Goal: Task Accomplishment & Management: Complete application form

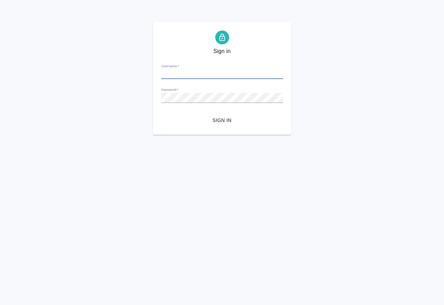
type input "[EMAIL_ADDRESS][DOMAIN_NAME]"
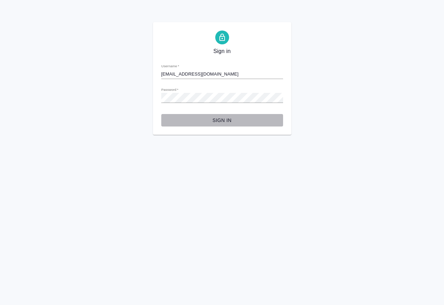
click at [223, 119] on span "Sign in" at bounding box center [222, 120] width 111 height 9
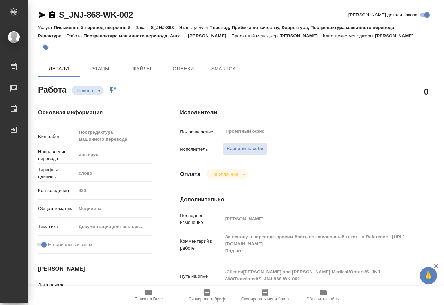
type textarea "x"
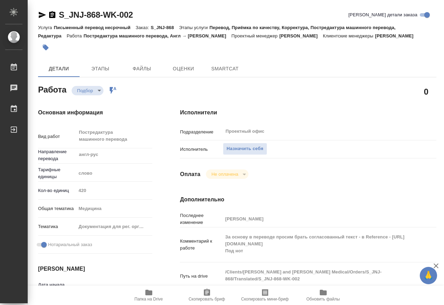
type textarea "x"
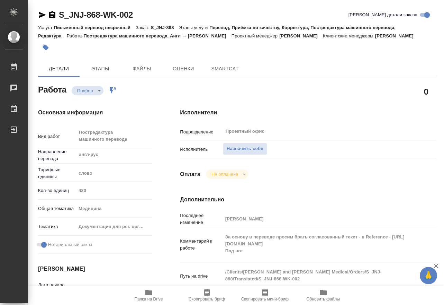
type textarea "x"
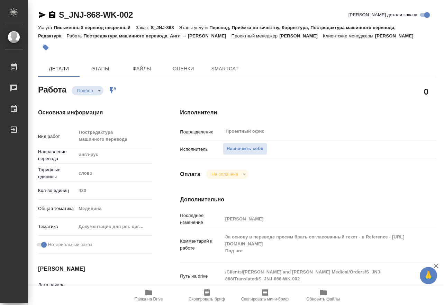
type textarea "x"
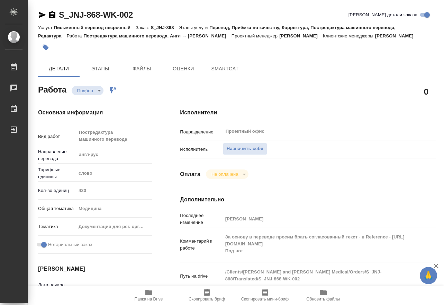
type textarea "x"
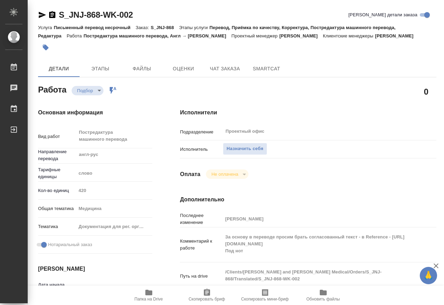
scroll to position [104, 0]
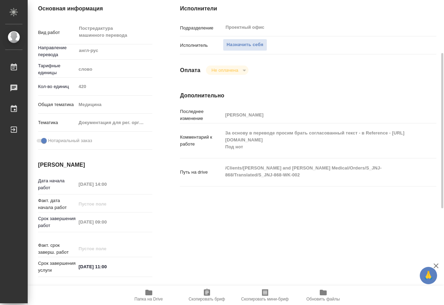
type textarea "x"
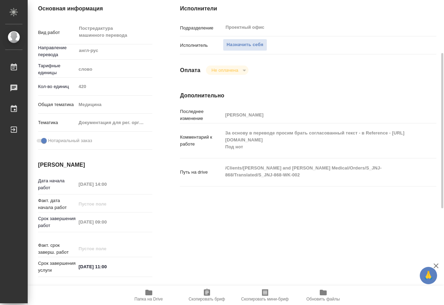
type textarea "x"
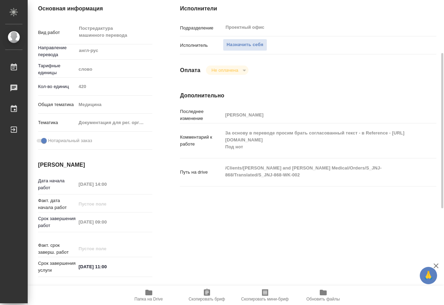
click at [149, 295] on icon "button" at bounding box center [149, 293] width 7 height 6
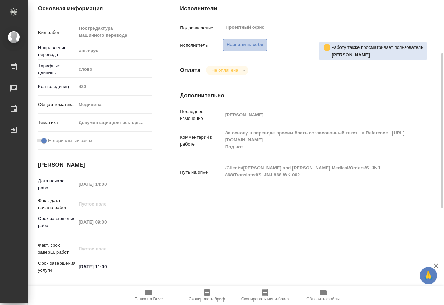
click at [236, 47] on span "Назначить себя" at bounding box center [245, 45] width 37 height 8
type textarea "x"
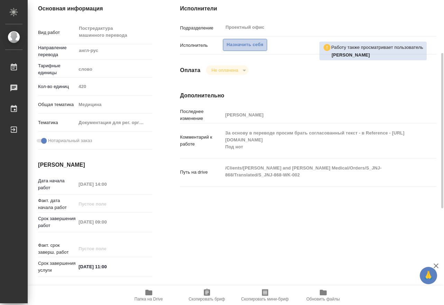
type textarea "x"
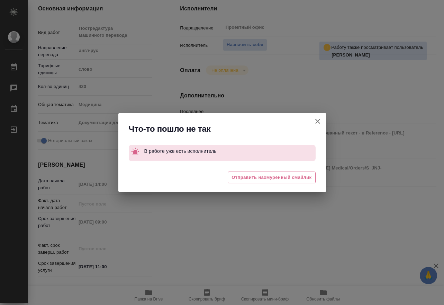
click at [319, 121] on icon "button" at bounding box center [318, 121] width 8 height 8
type textarea "x"
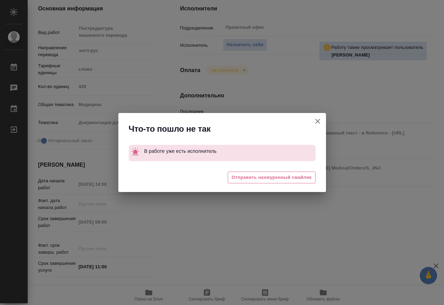
type textarea "x"
